Goal: Information Seeking & Learning: Learn about a topic

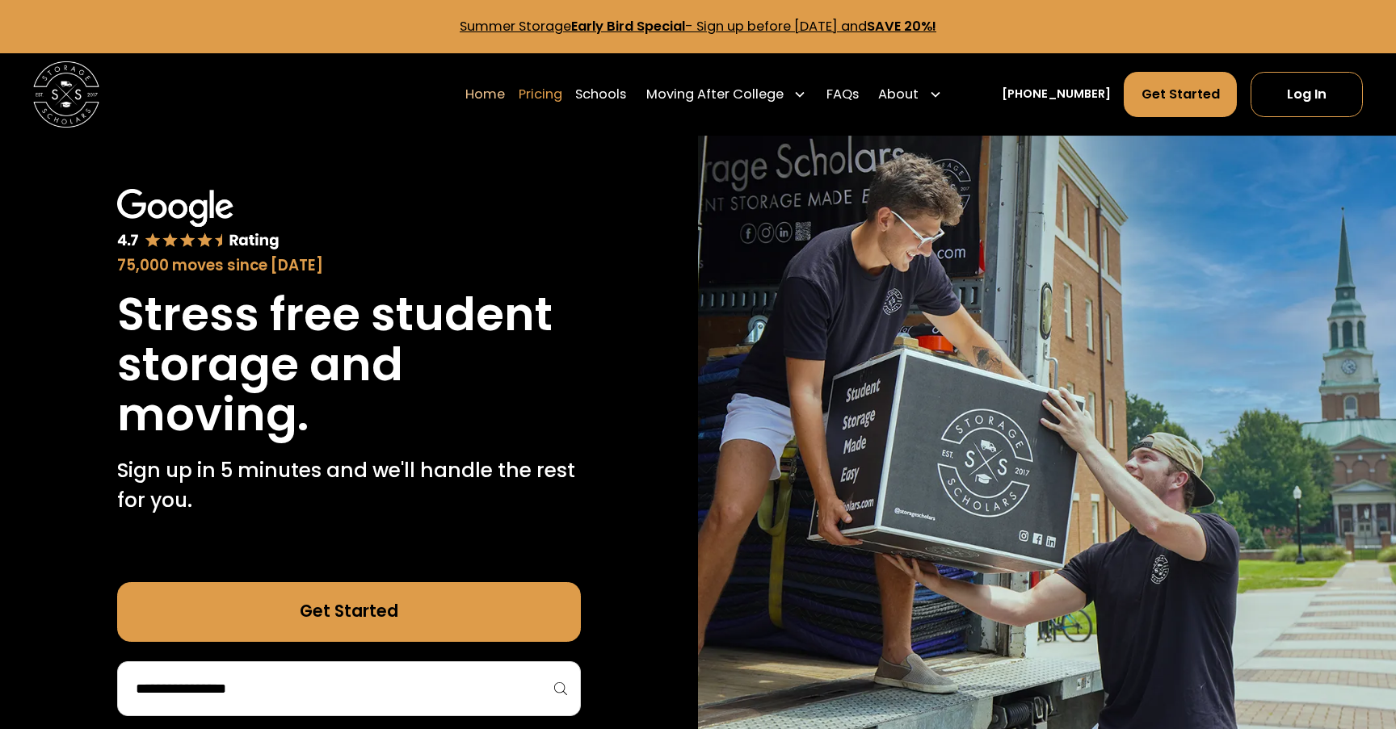
click at [562, 95] on link "Pricing" at bounding box center [541, 94] width 44 height 46
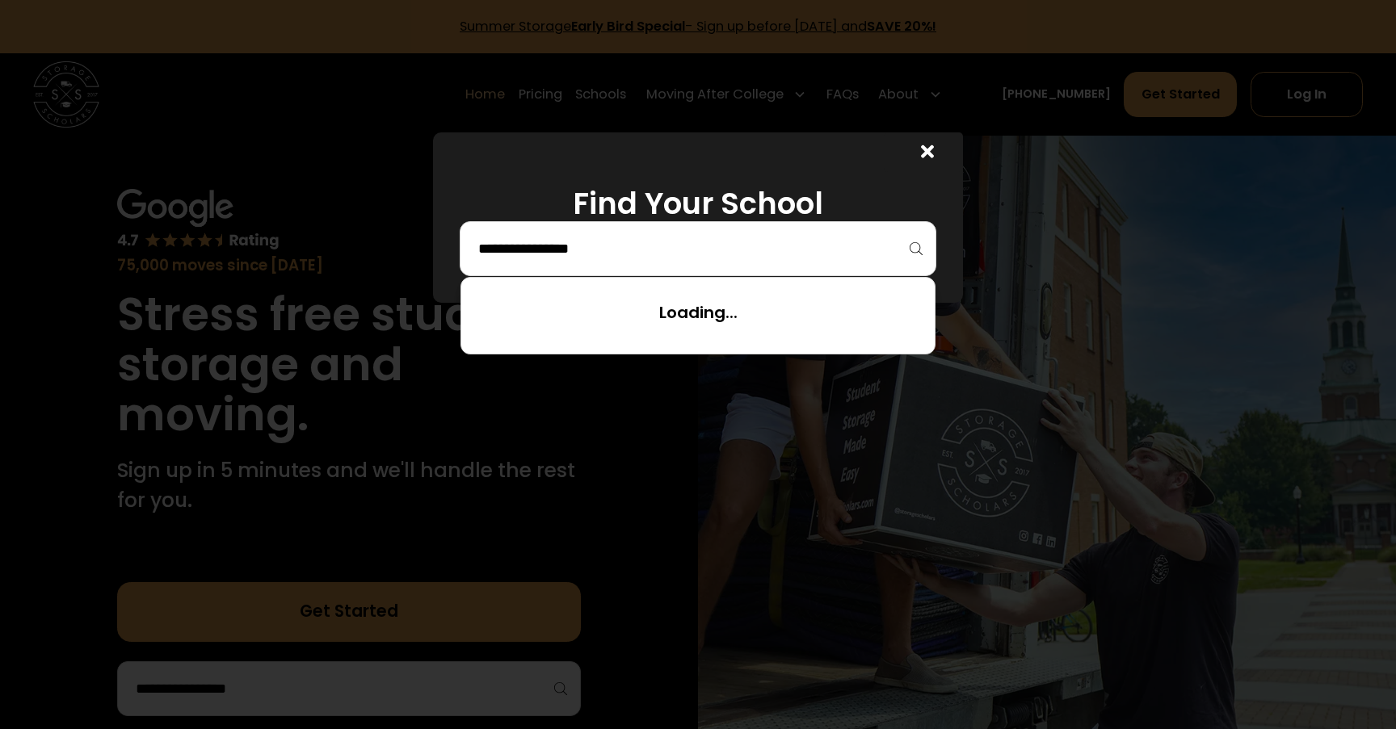
click at [591, 256] on input "search" at bounding box center [698, 248] width 443 height 27
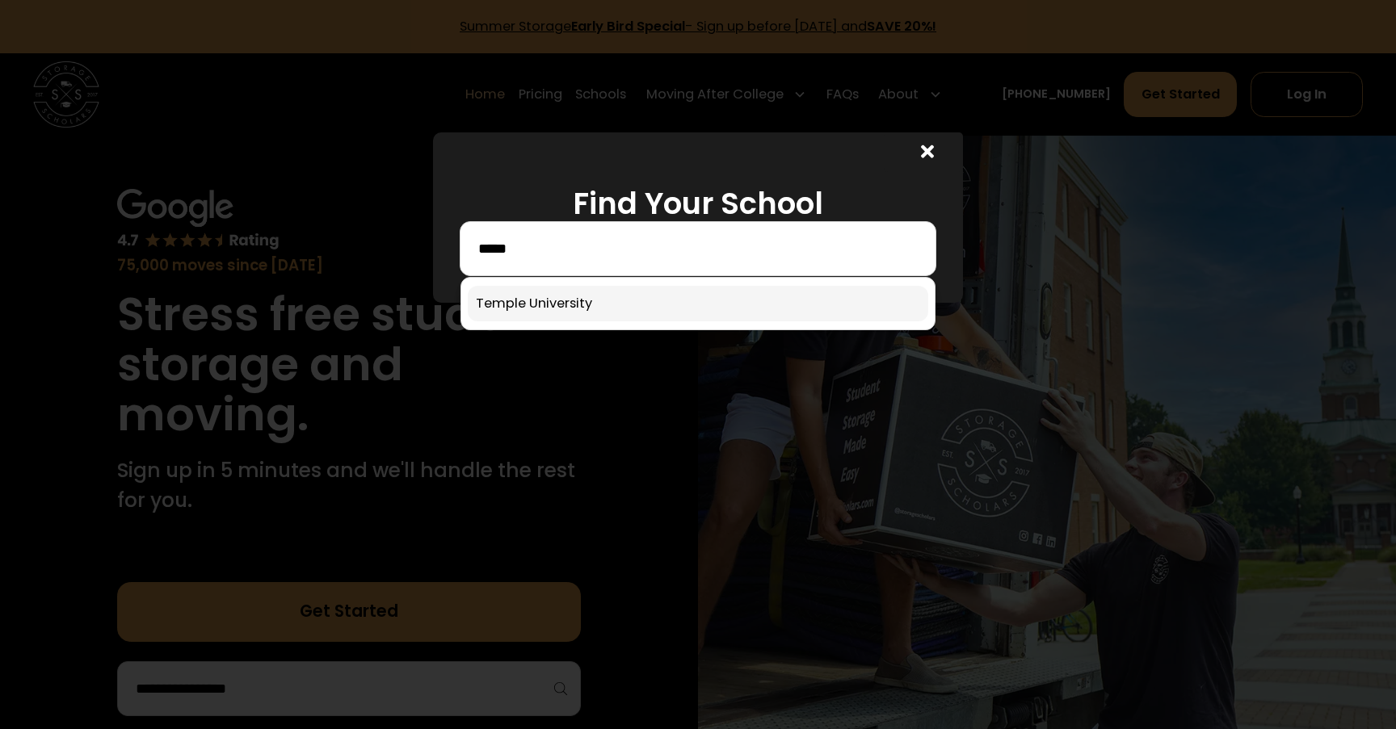
type input "*****"
click at [577, 300] on link at bounding box center [698, 304] width 460 height 36
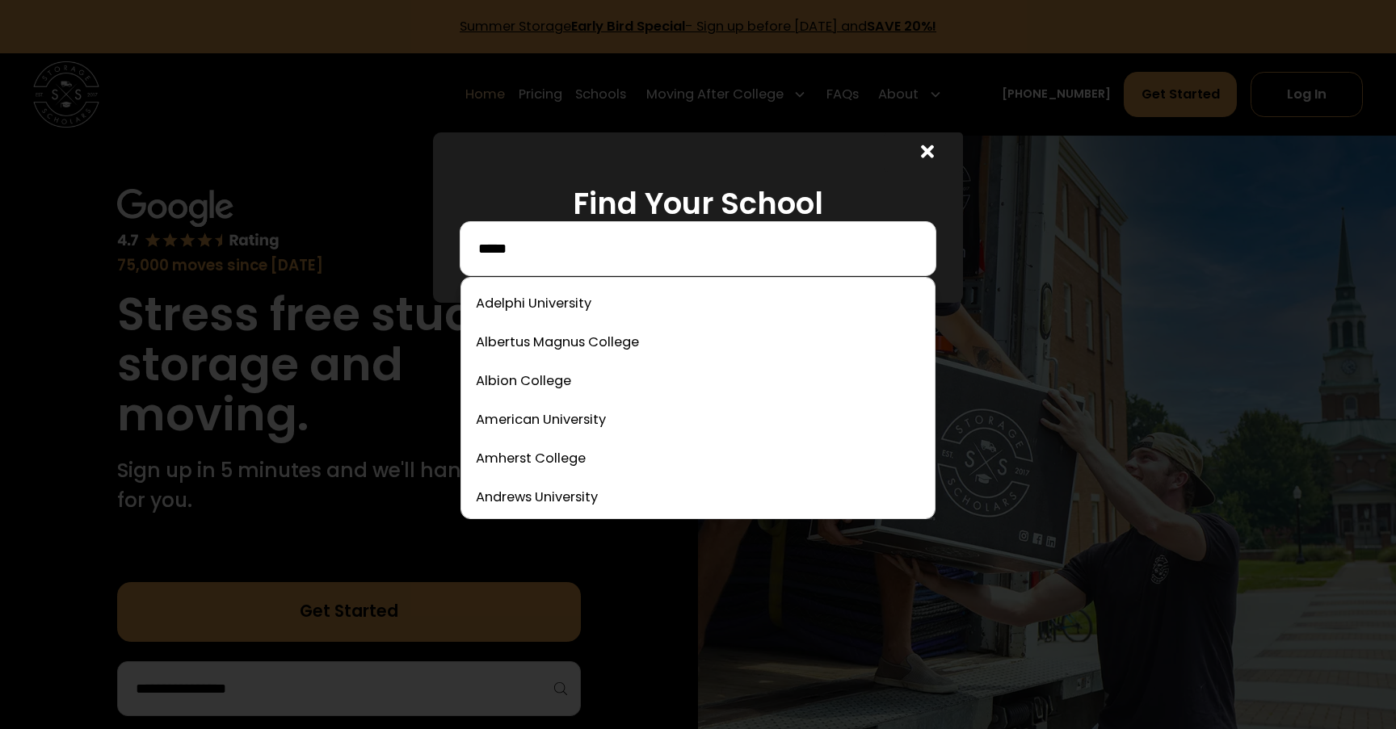
click at [540, 254] on input "*****" at bounding box center [698, 248] width 443 height 27
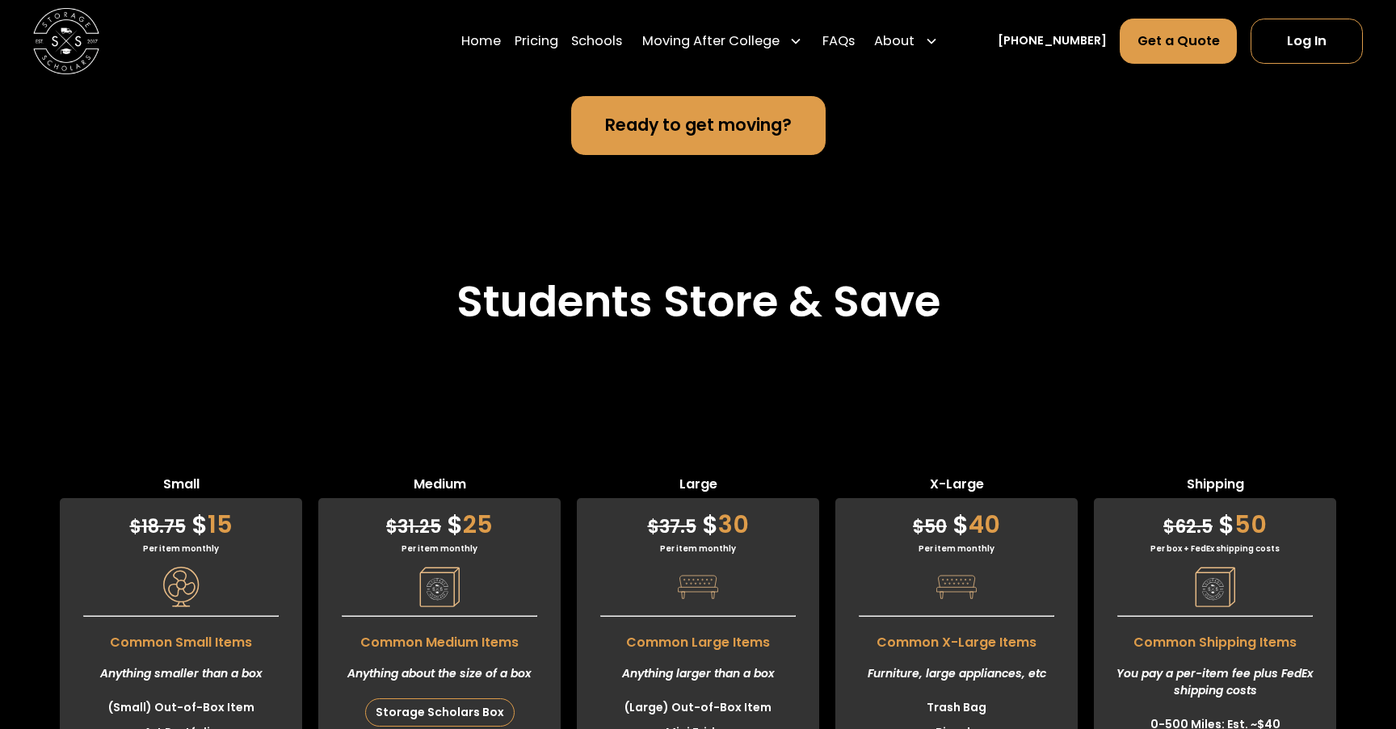
scroll to position [4053, 0]
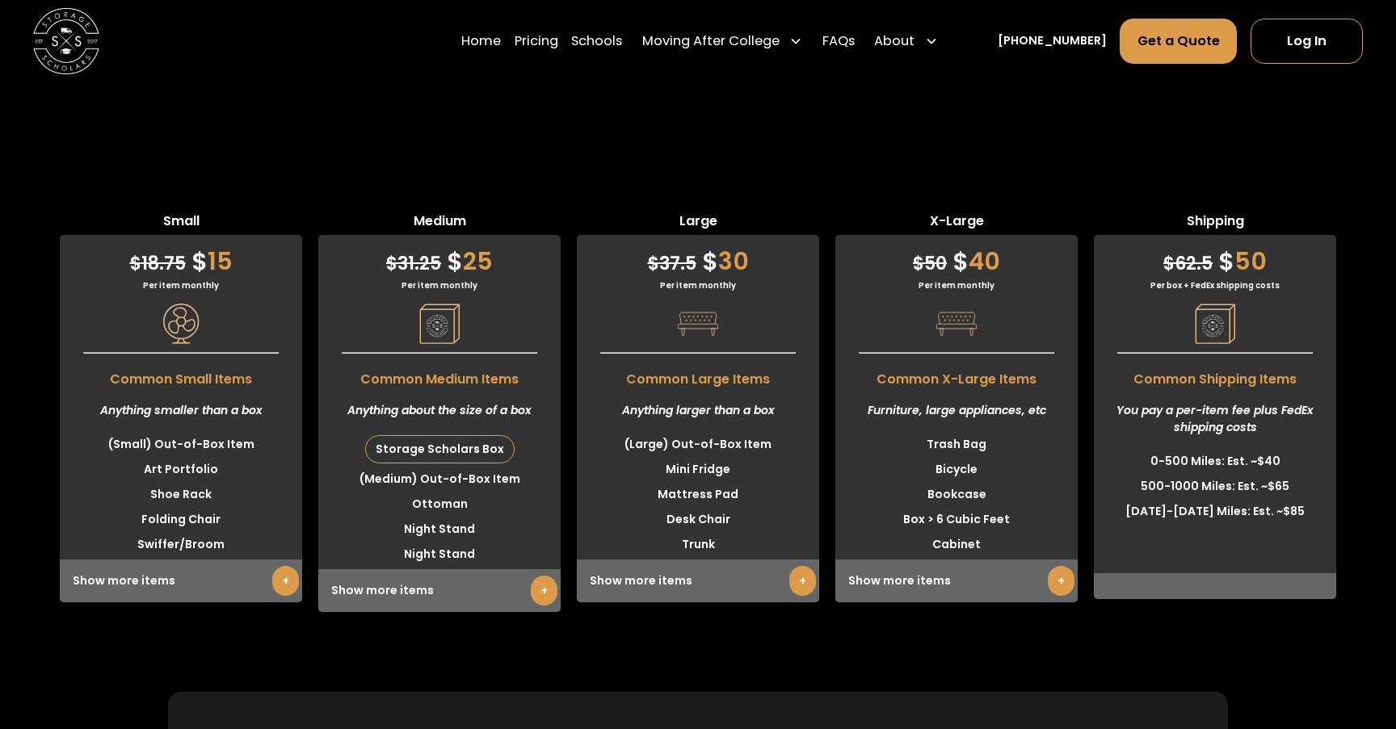
click at [288, 580] on link "+" at bounding box center [285, 581] width 27 height 30
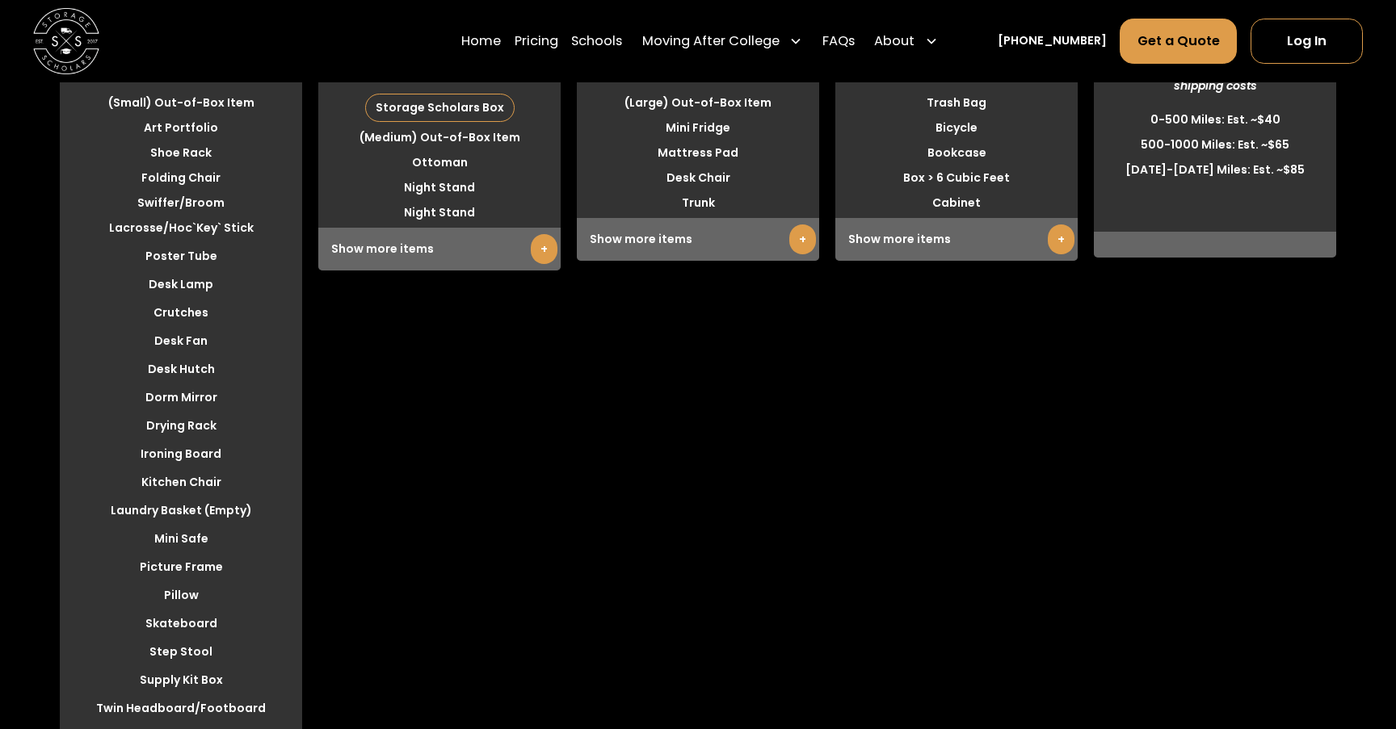
scroll to position [4628, 0]
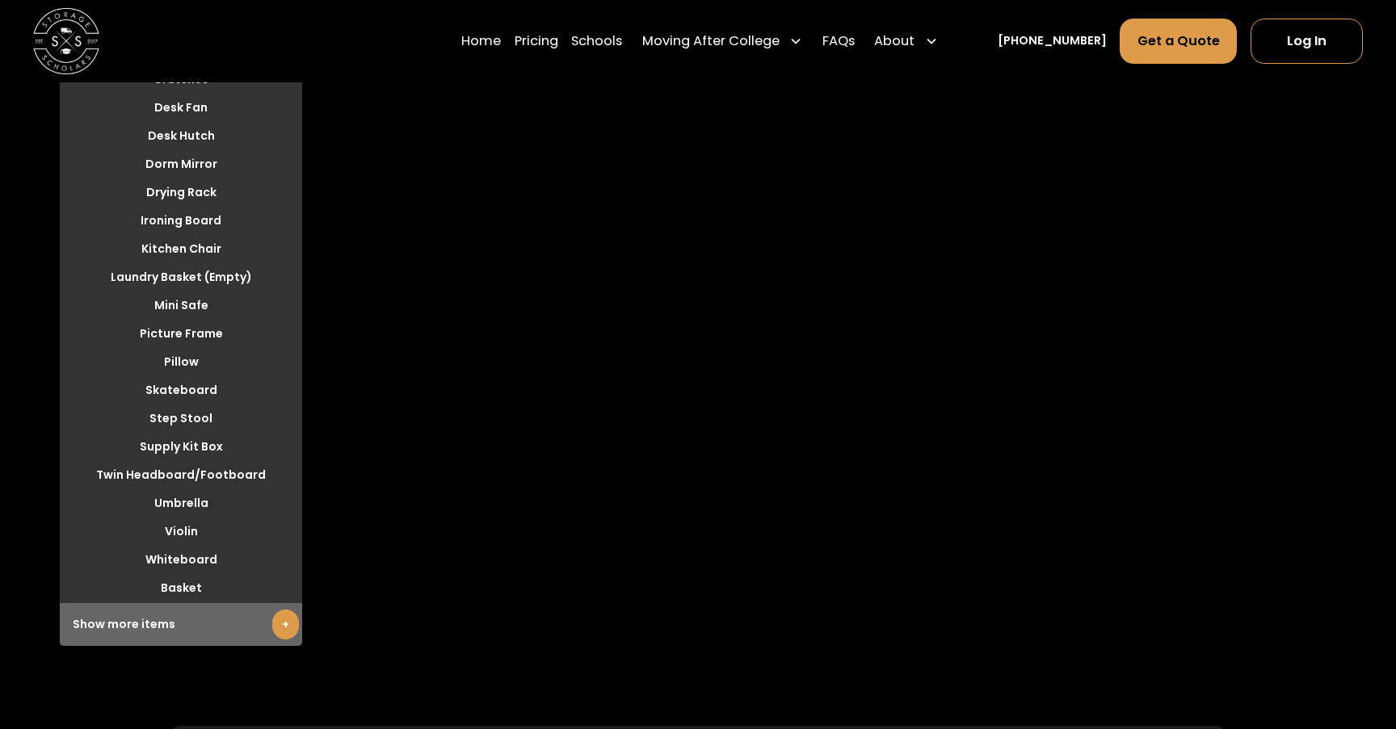
click at [285, 628] on link "+" at bounding box center [285, 625] width 27 height 30
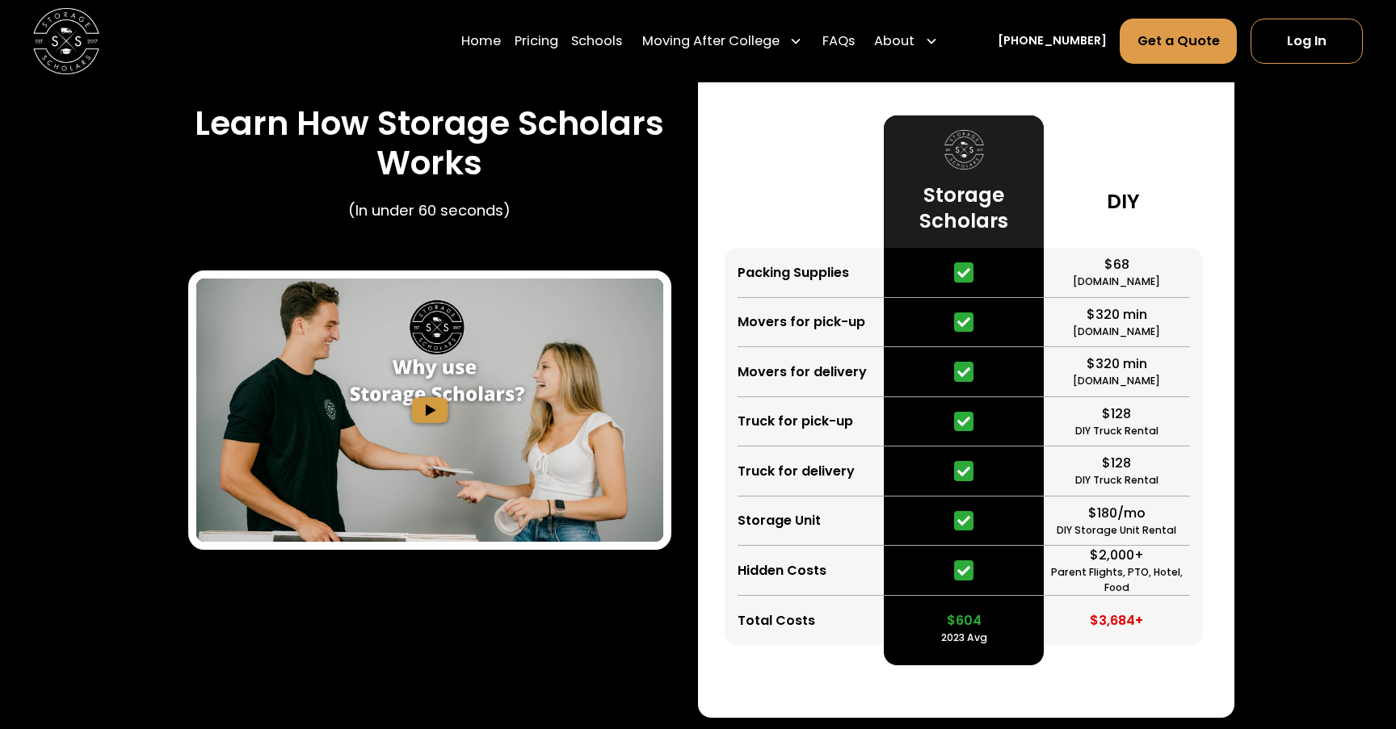
scroll to position [2219, 0]
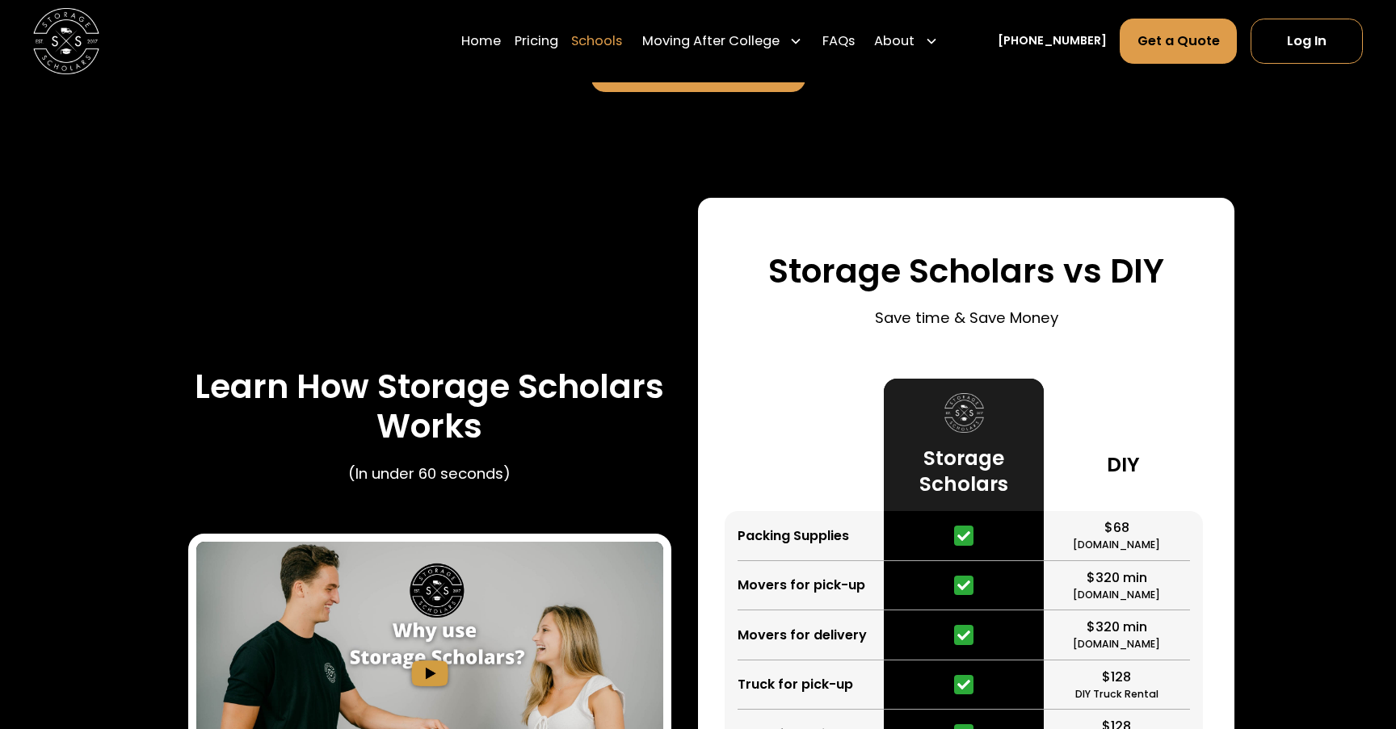
click at [603, 42] on link "Schools" at bounding box center [596, 42] width 51 height 46
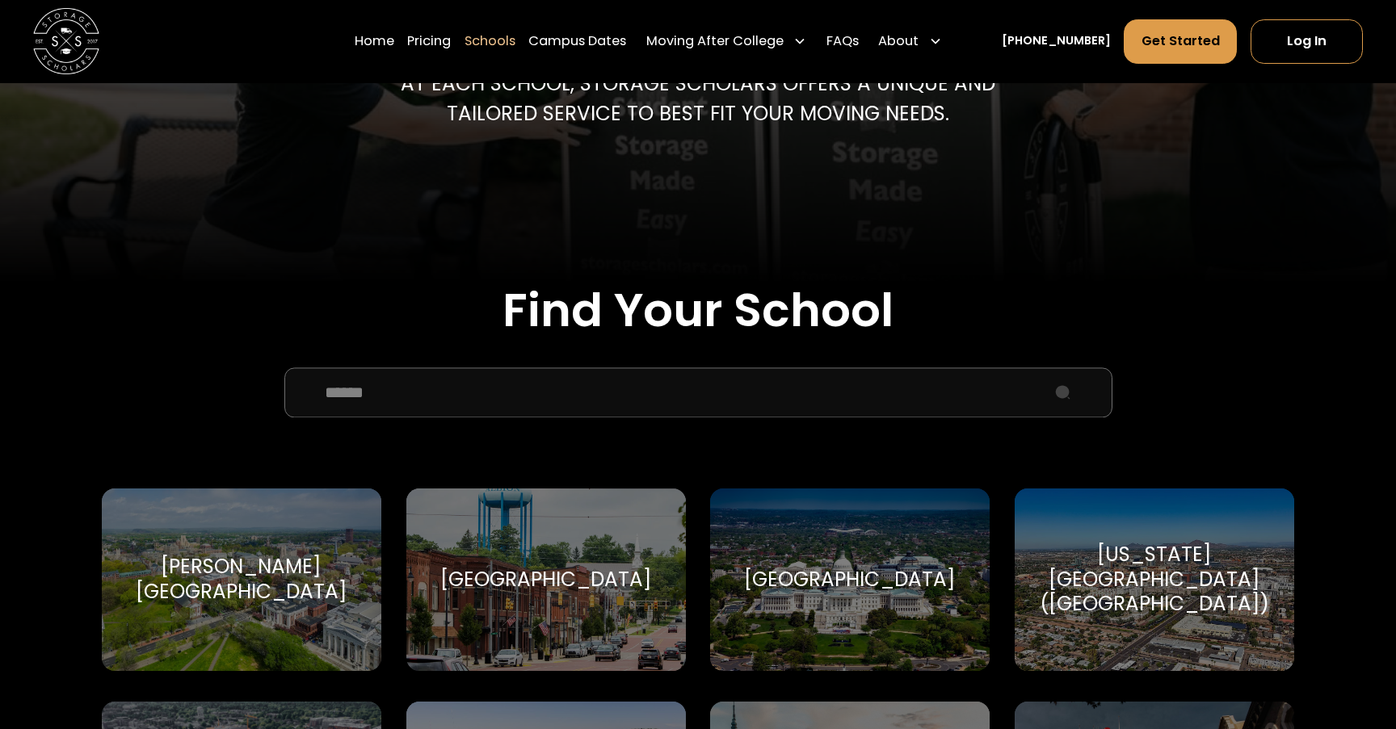
scroll to position [347, 0]
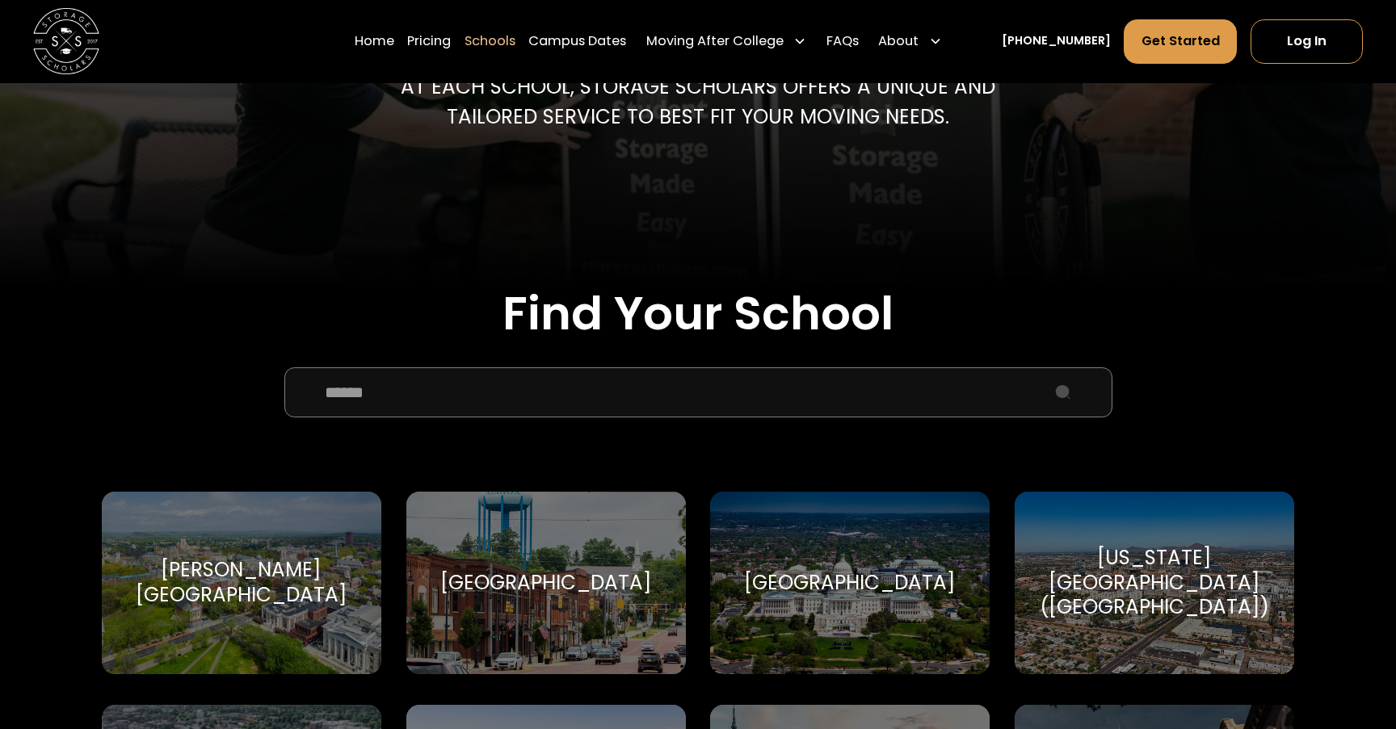
click at [575, 369] on input "School Select Form" at bounding box center [698, 393] width 828 height 50
click at [447, 34] on link "Pricing" at bounding box center [429, 42] width 44 height 46
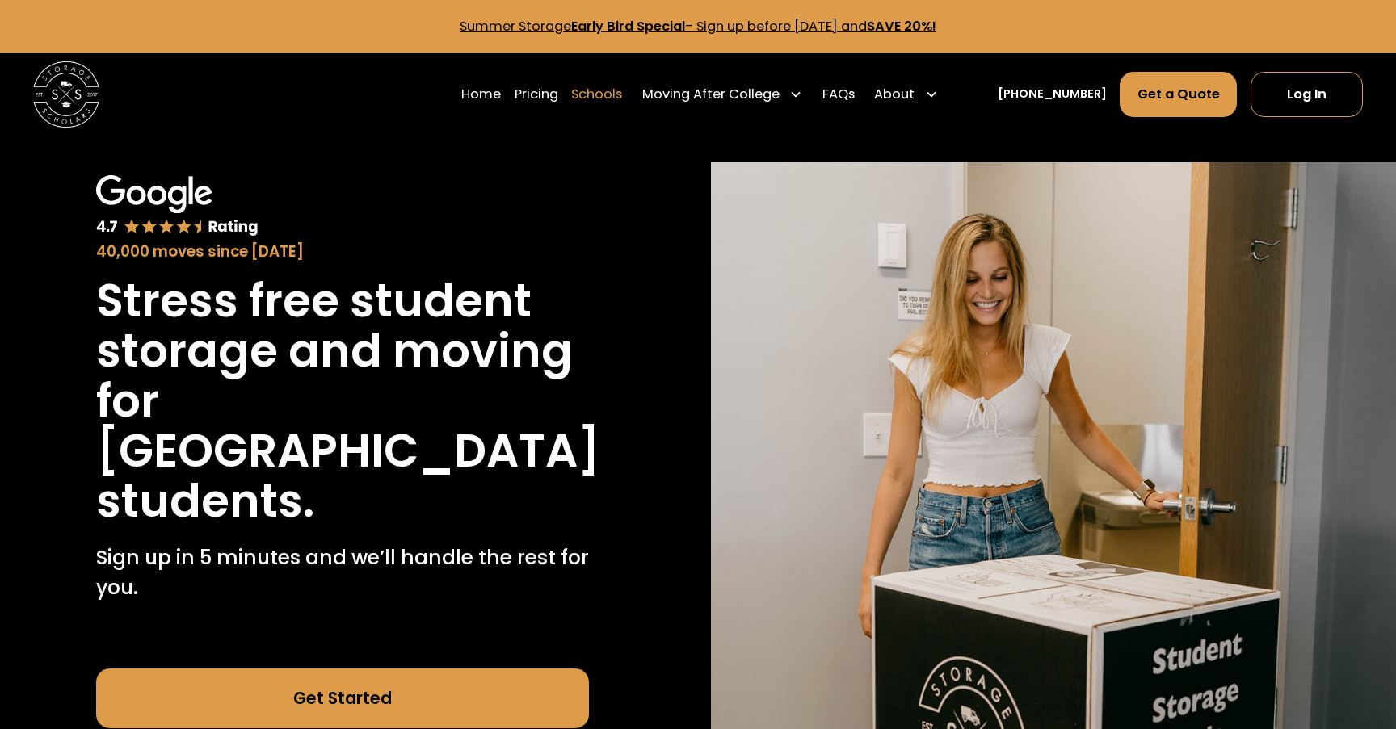
click at [622, 97] on link "Schools" at bounding box center [596, 94] width 51 height 46
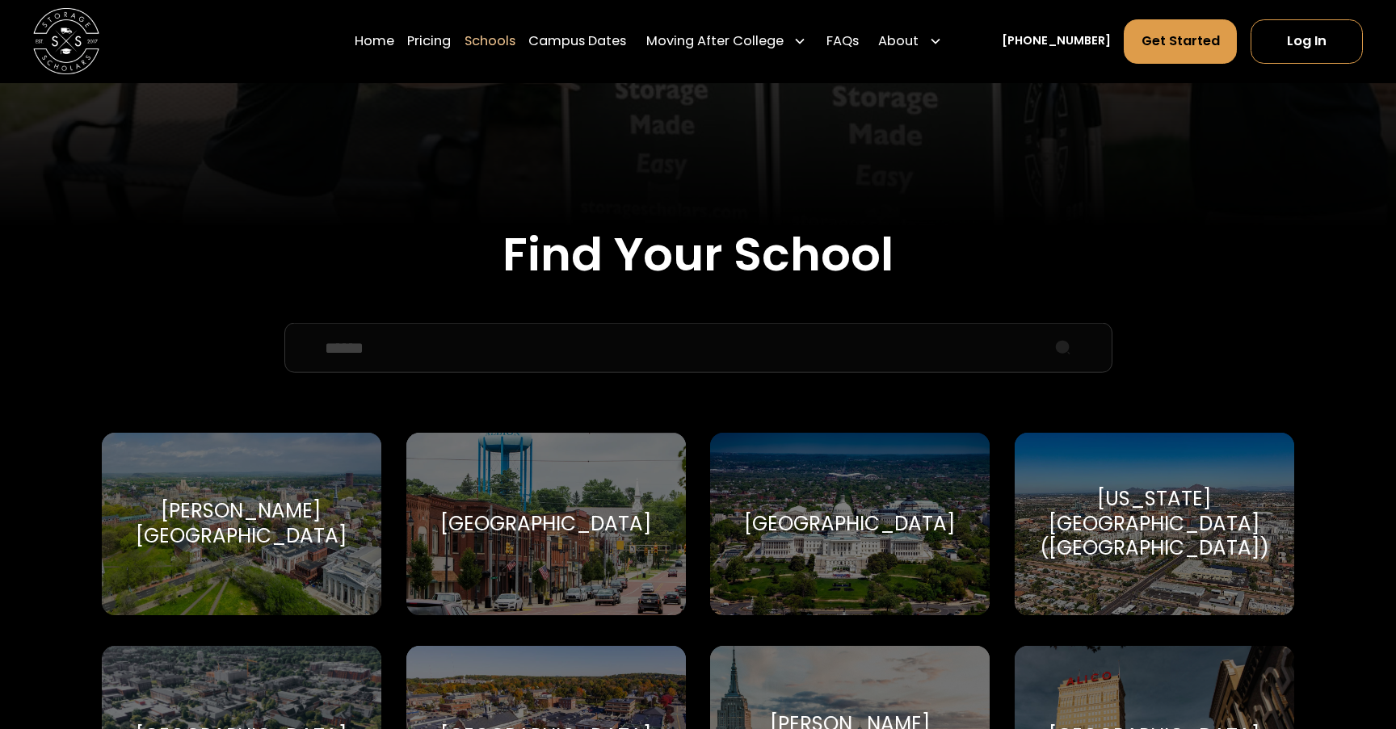
scroll to position [456, 0]
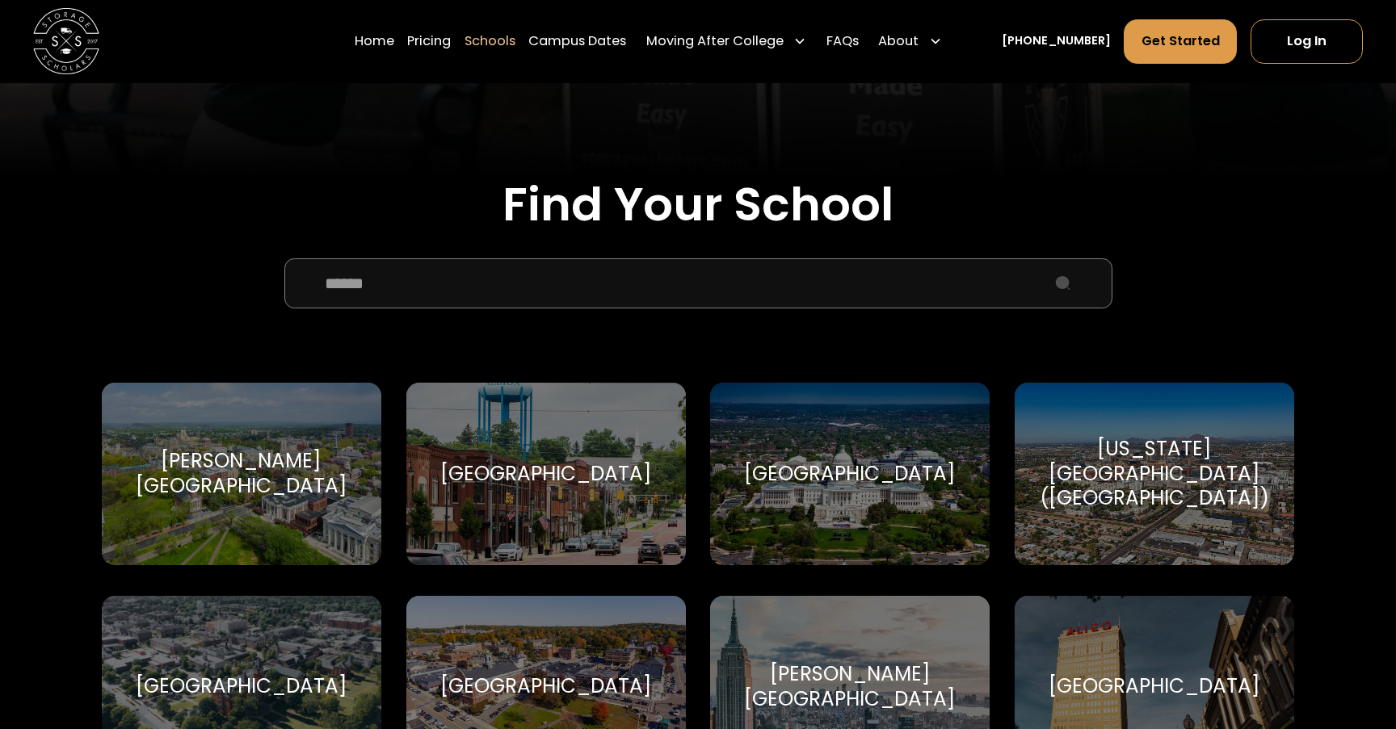
click at [560, 280] on input "School Select Form" at bounding box center [698, 283] width 828 height 50
type input "*"
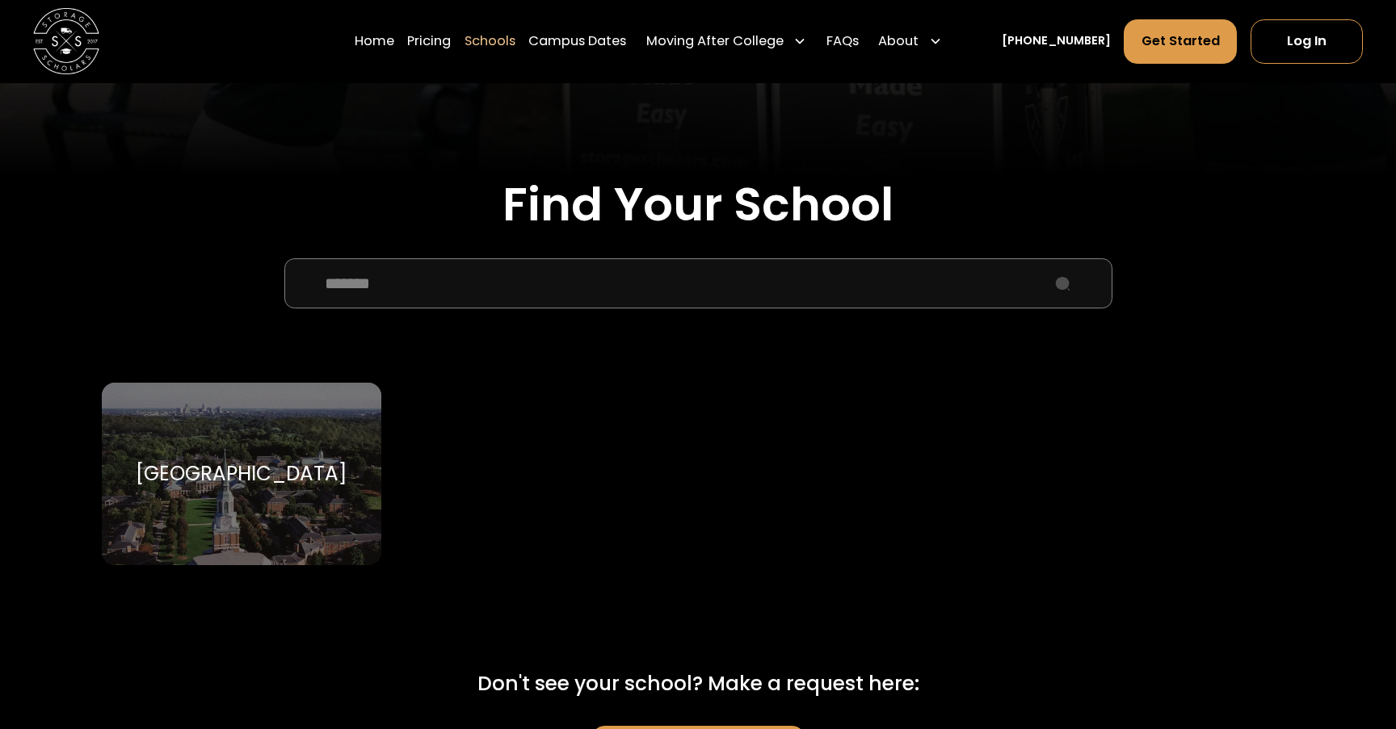
type input "*******"
click at [303, 484] on div "[GEOGRAPHIC_DATA]" at bounding box center [242, 474] width 212 height 25
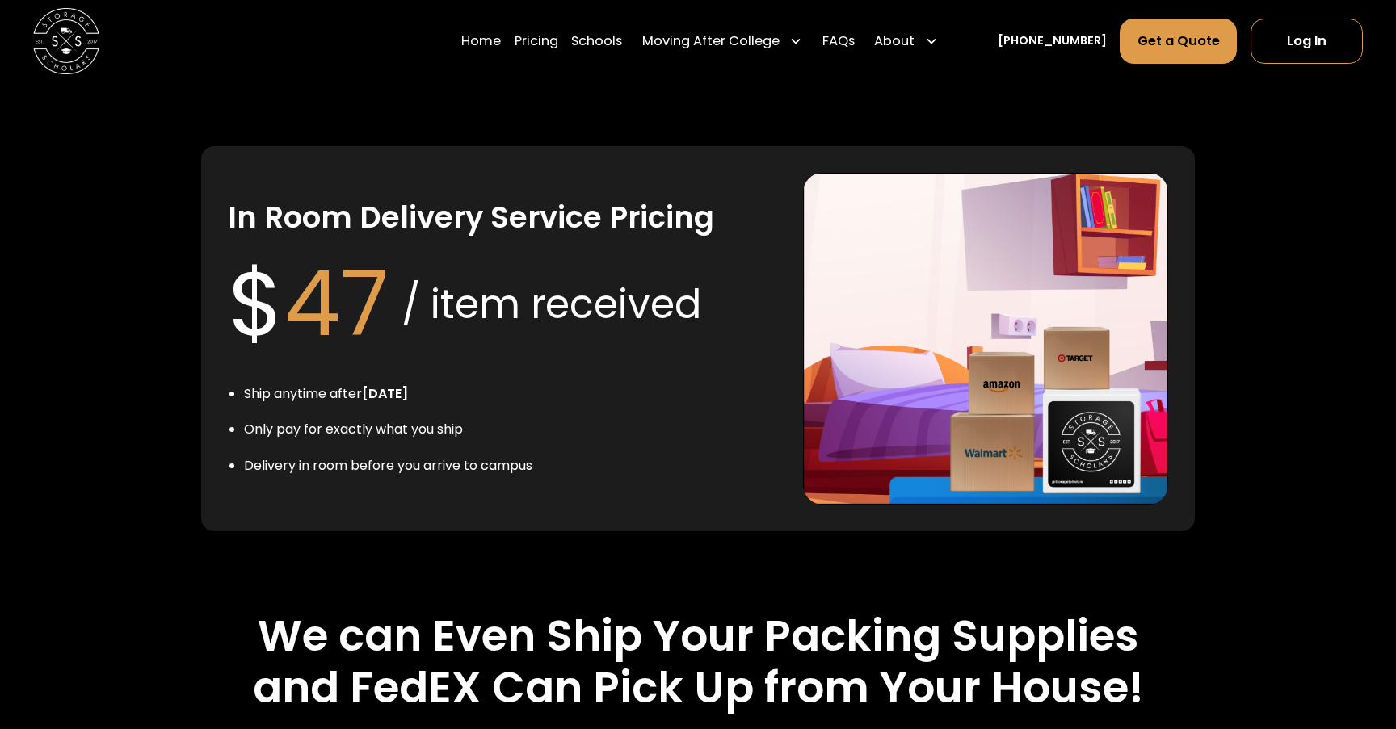
scroll to position [3237, 0]
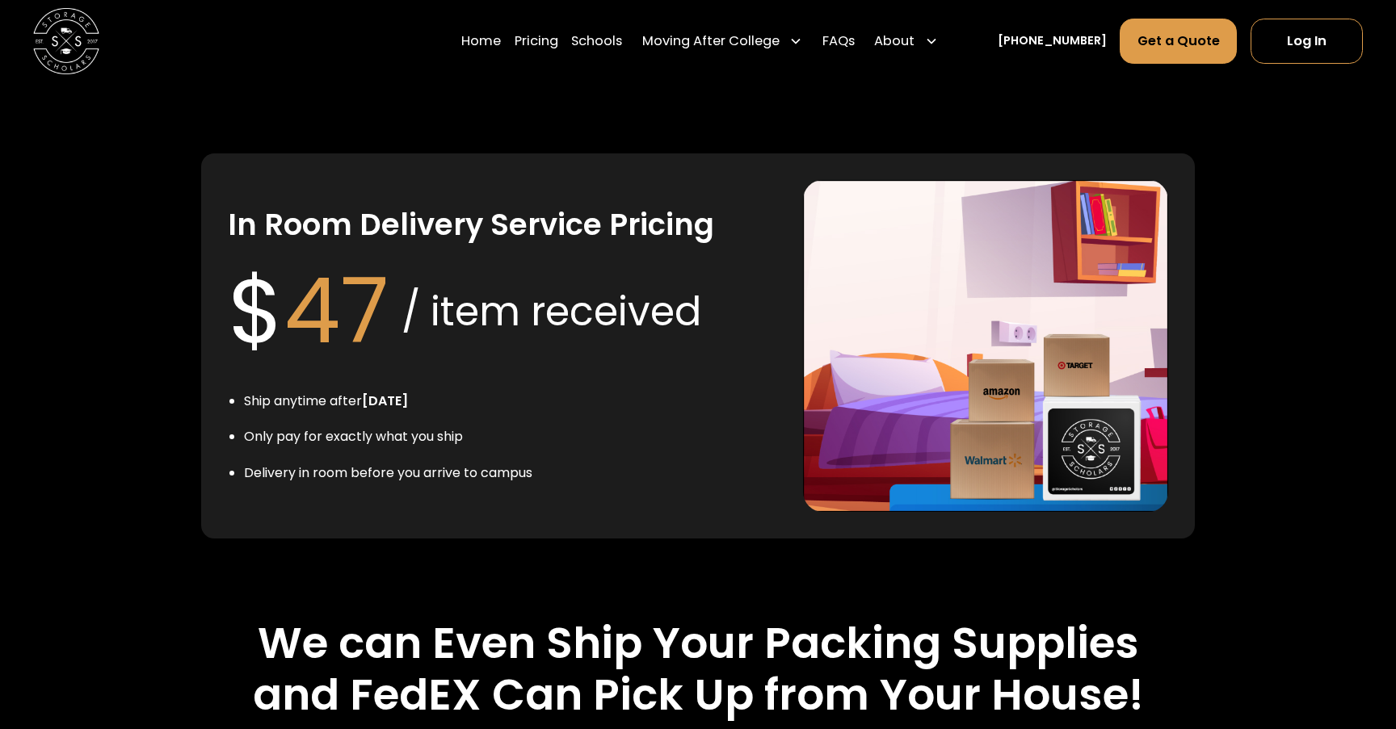
drag, startPoint x: 439, startPoint y: 449, endPoint x: 371, endPoint y: 449, distance: 68.7
click at [372, 411] on li "Ship anytime after July 1st" at bounding box center [388, 401] width 288 height 19
click at [363, 363] on span "47" at bounding box center [336, 311] width 104 height 125
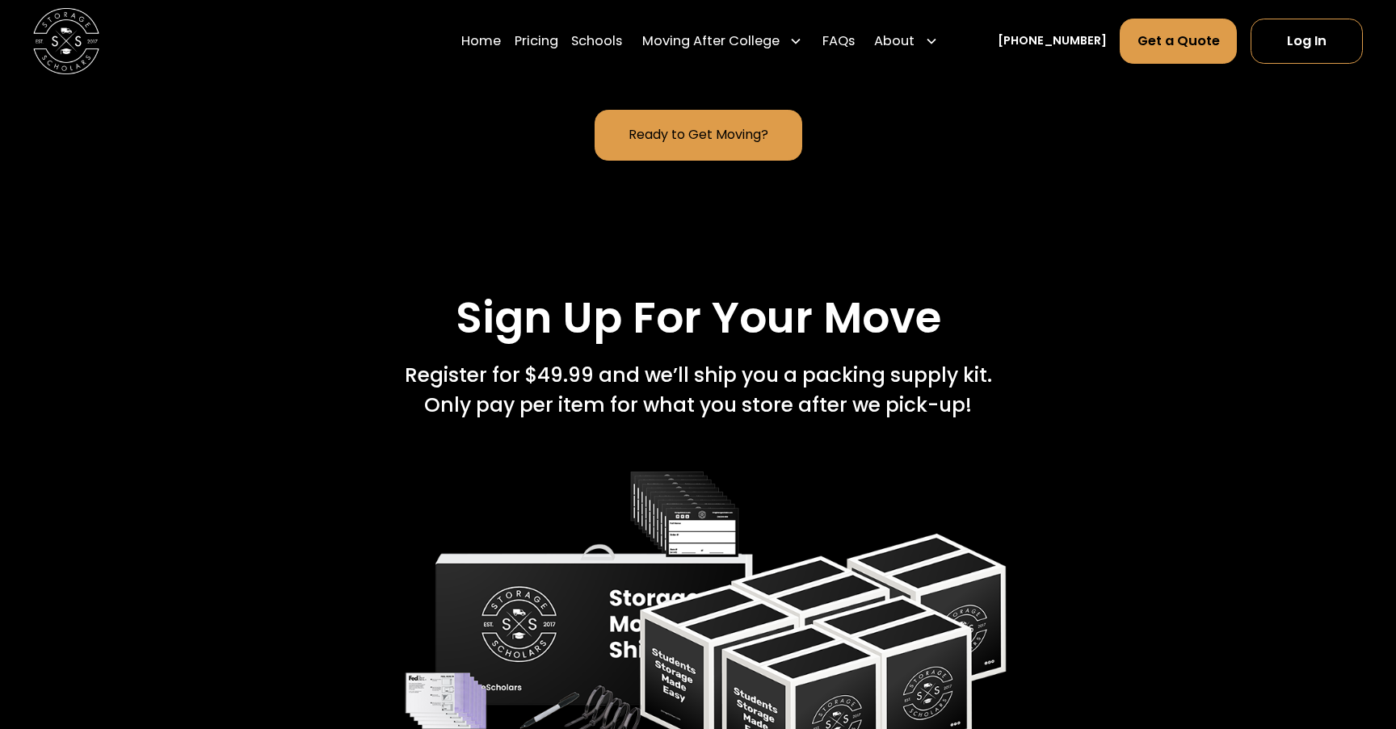
scroll to position [1978, 0]
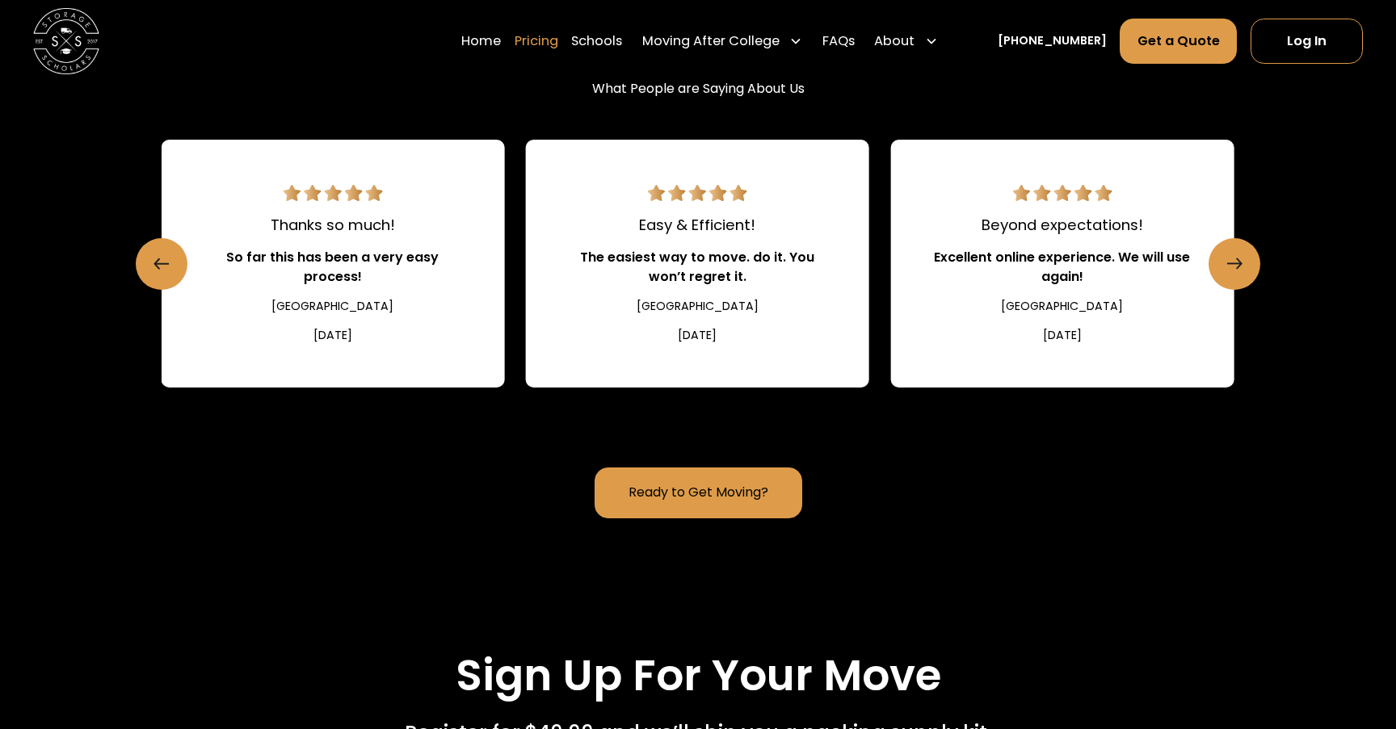
click at [558, 44] on link "Pricing" at bounding box center [537, 42] width 44 height 46
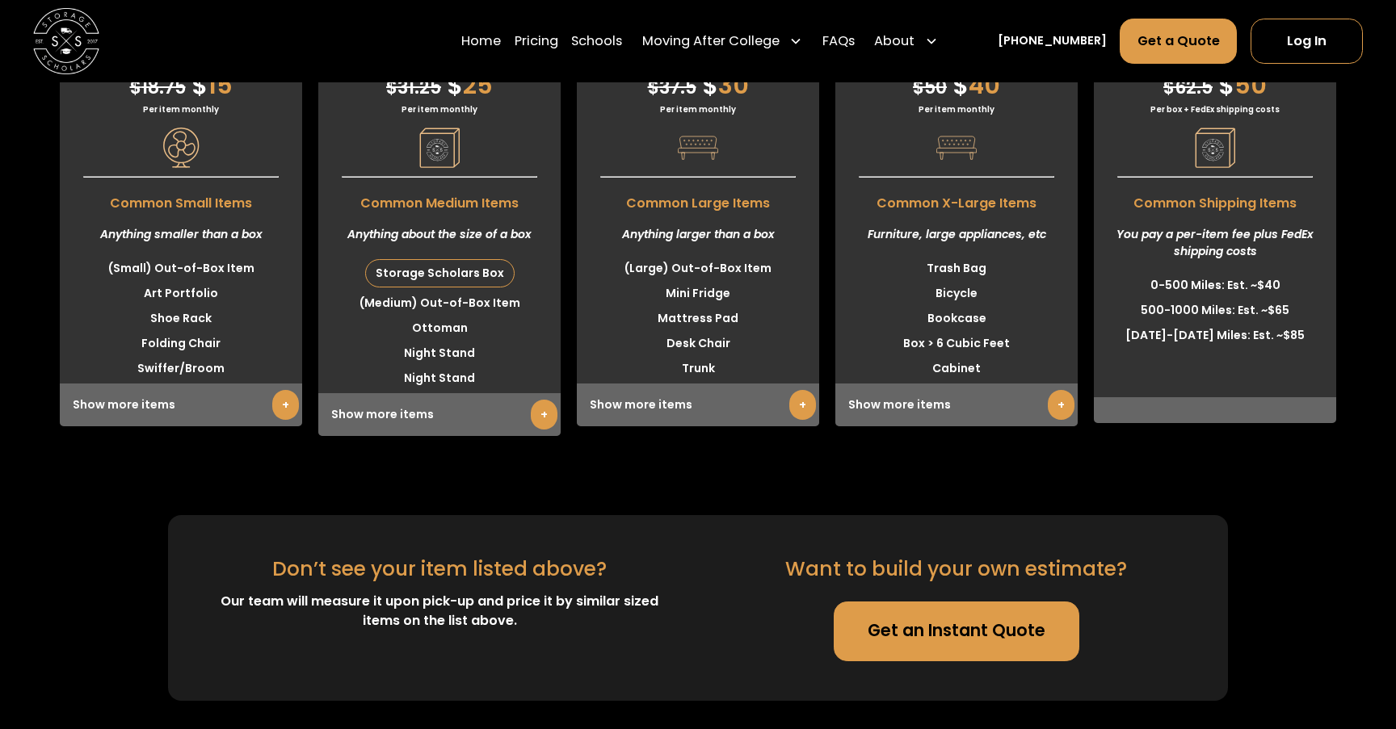
scroll to position [4372, 0]
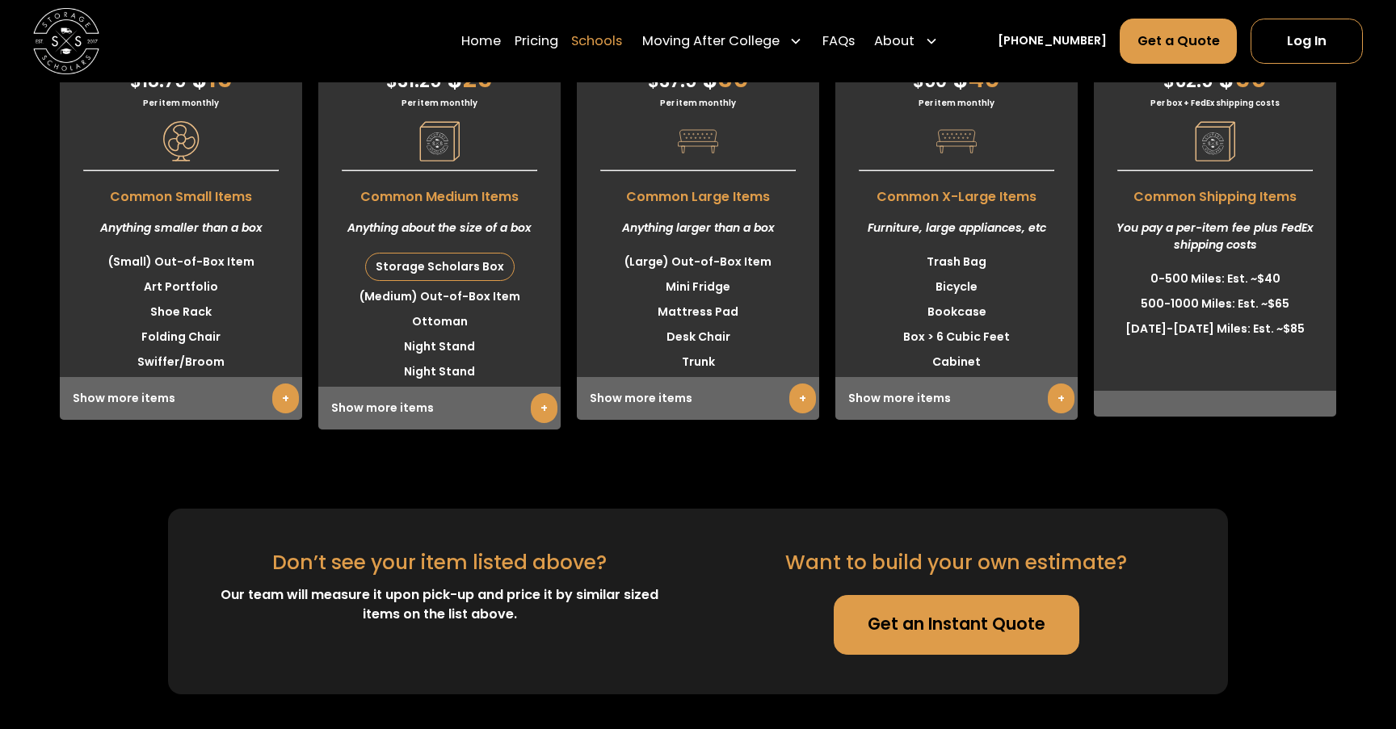
click at [622, 39] on link "Schools" at bounding box center [596, 42] width 51 height 46
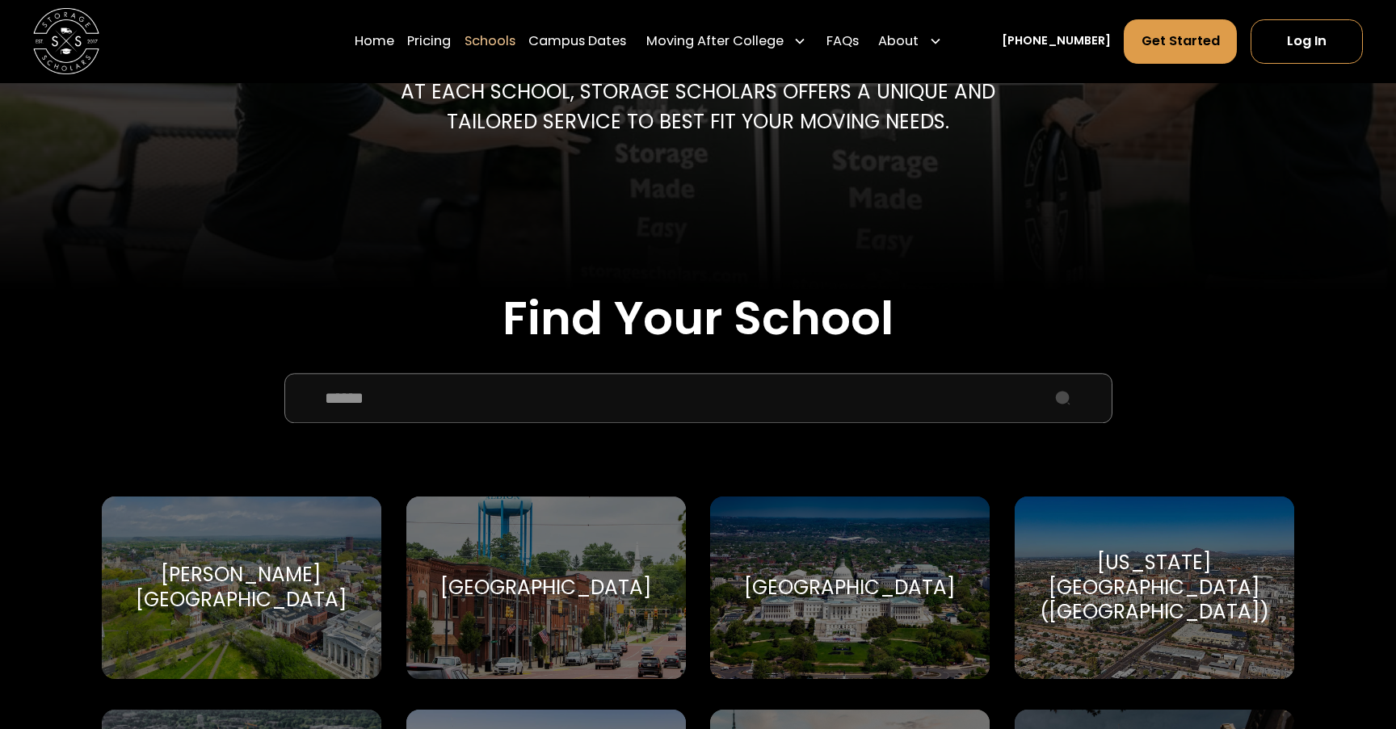
scroll to position [385, 0]
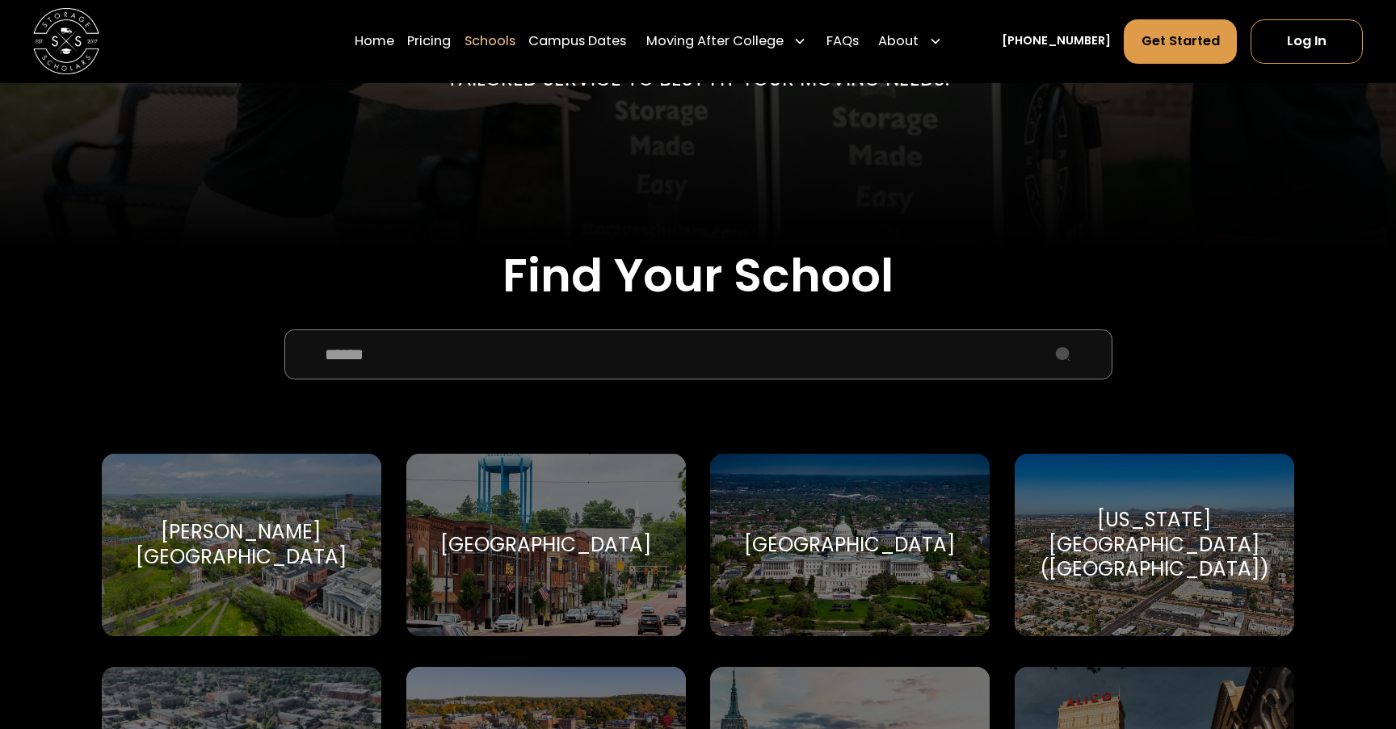
click at [496, 356] on input "School Select Form" at bounding box center [698, 355] width 828 height 50
click at [524, 345] on input "School Select Form" at bounding box center [698, 355] width 828 height 50
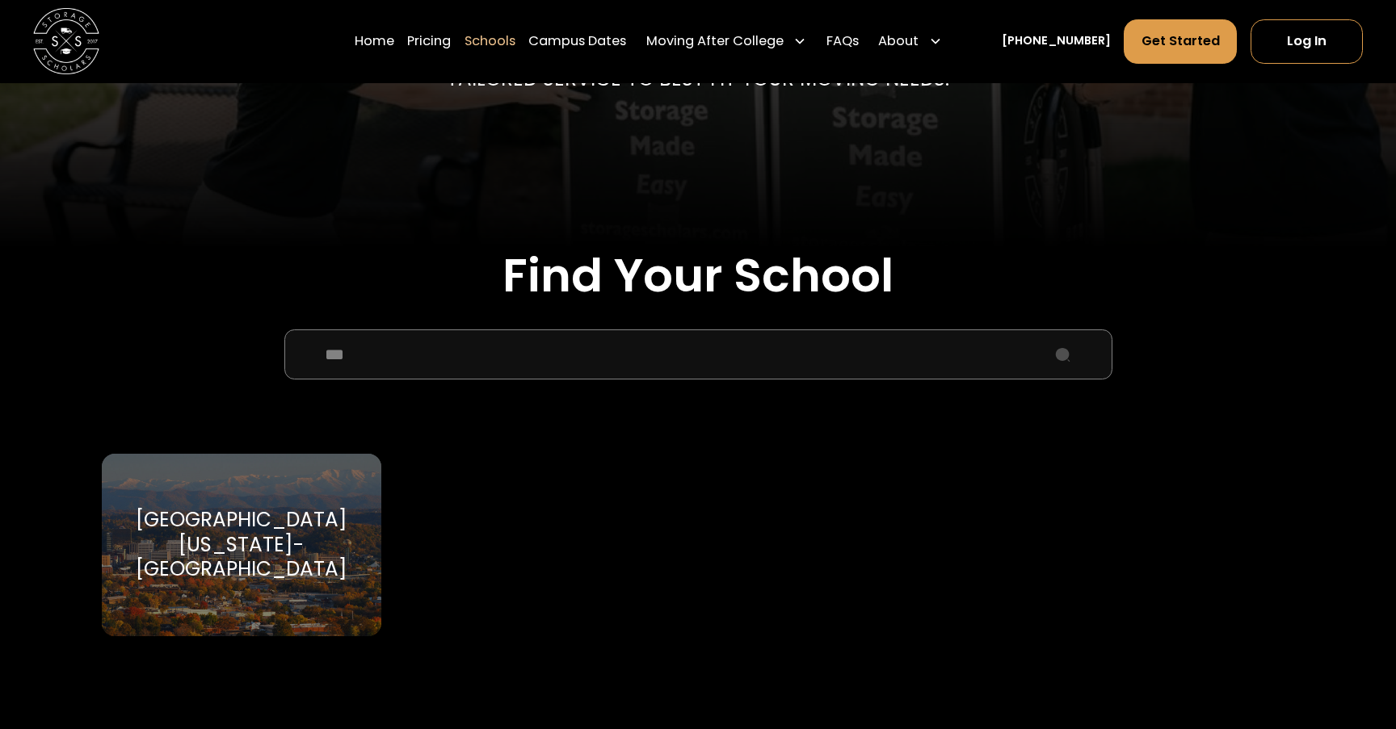
type input "***"
click at [270, 511] on div "[GEOGRAPHIC_DATA][US_STATE]-[GEOGRAPHIC_DATA] [GEOGRAPHIC_DATA][US_STATE]-[GEOG…" at bounding box center [241, 545] width 279 height 183
